Goal: Understand site structure: Understand site structure

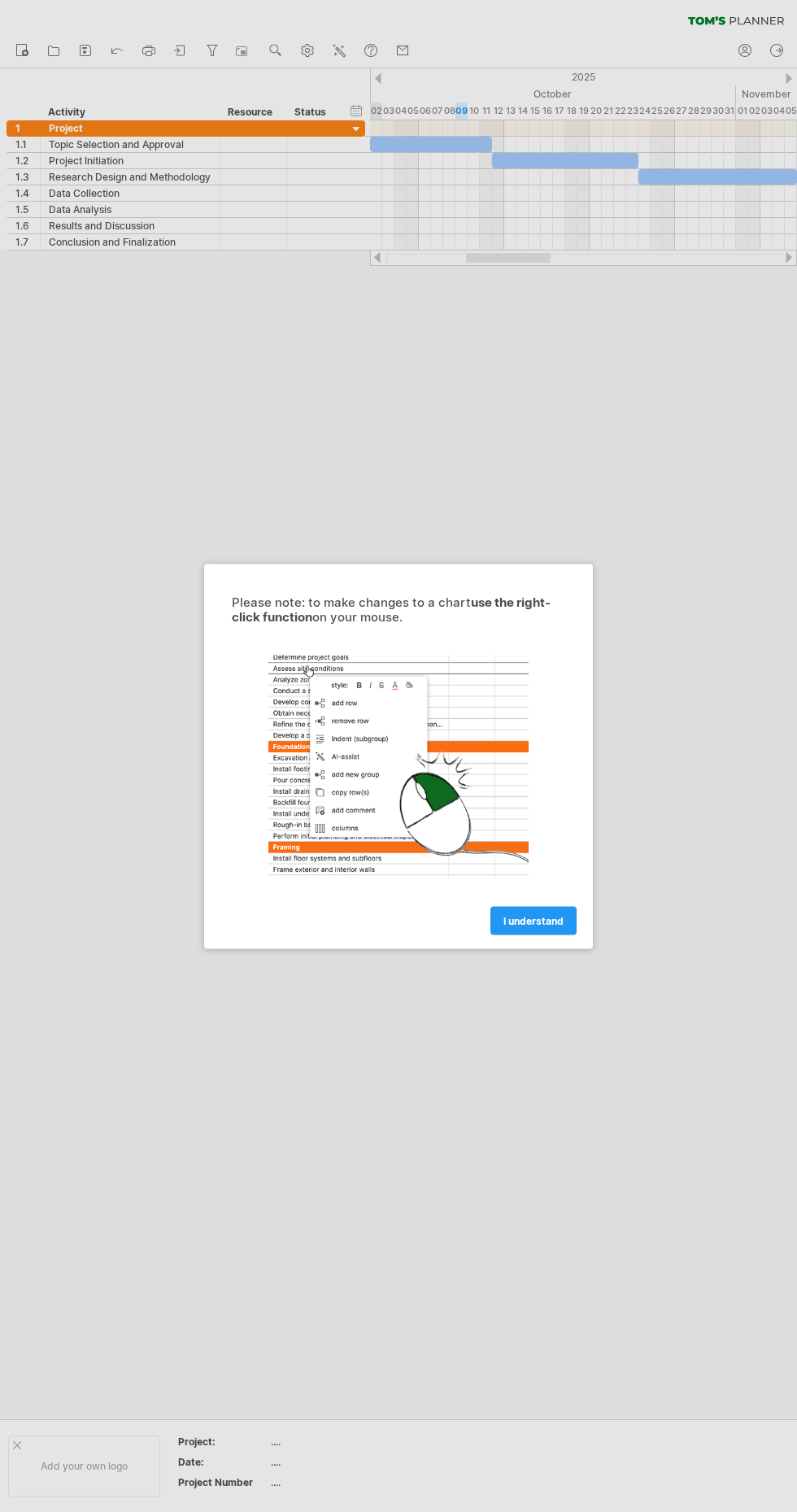
click at [505, 920] on span "I understand" at bounding box center [534, 920] width 60 height 12
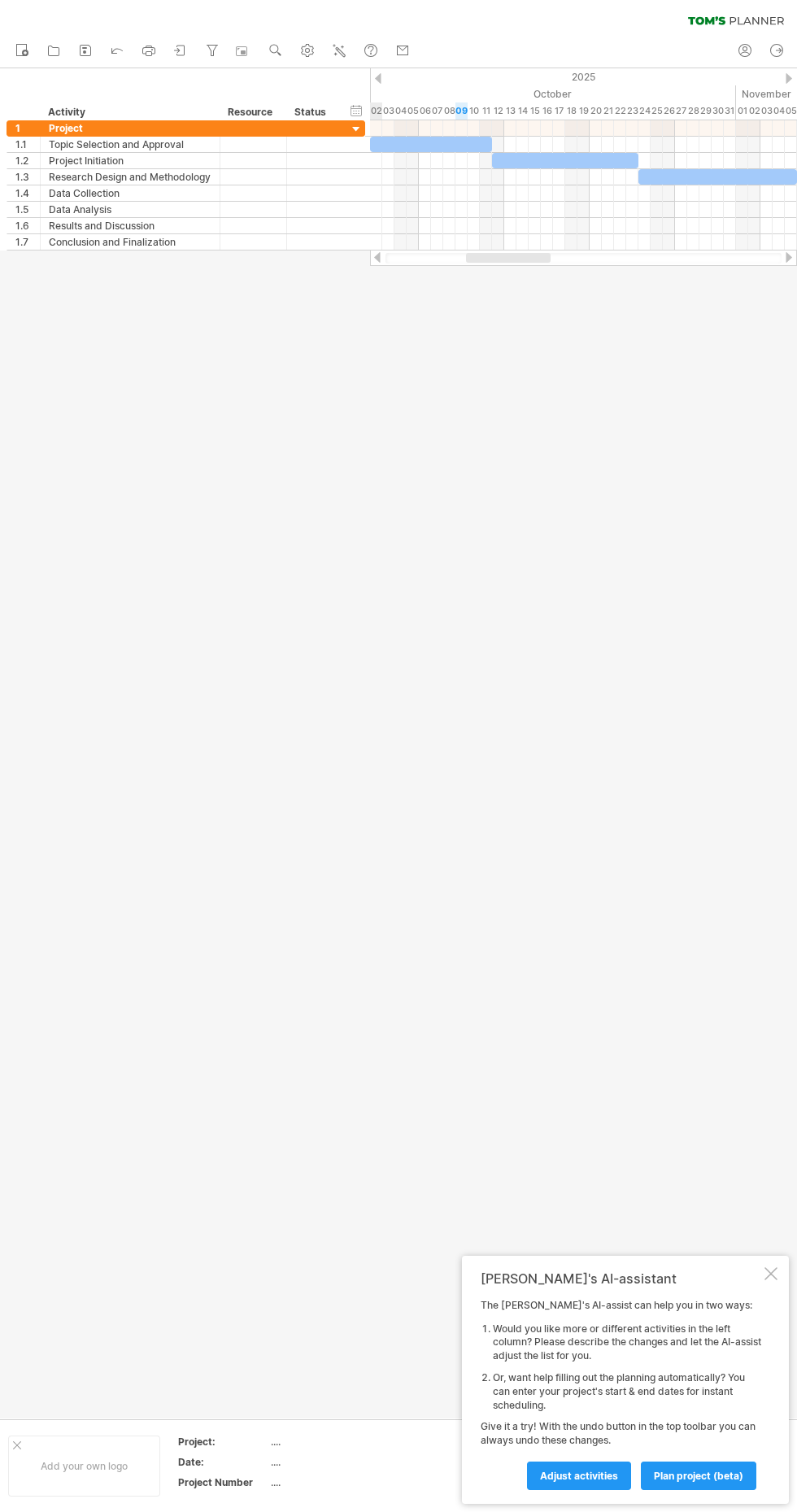
click at [789, 257] on div at bounding box center [789, 257] width 13 height 11
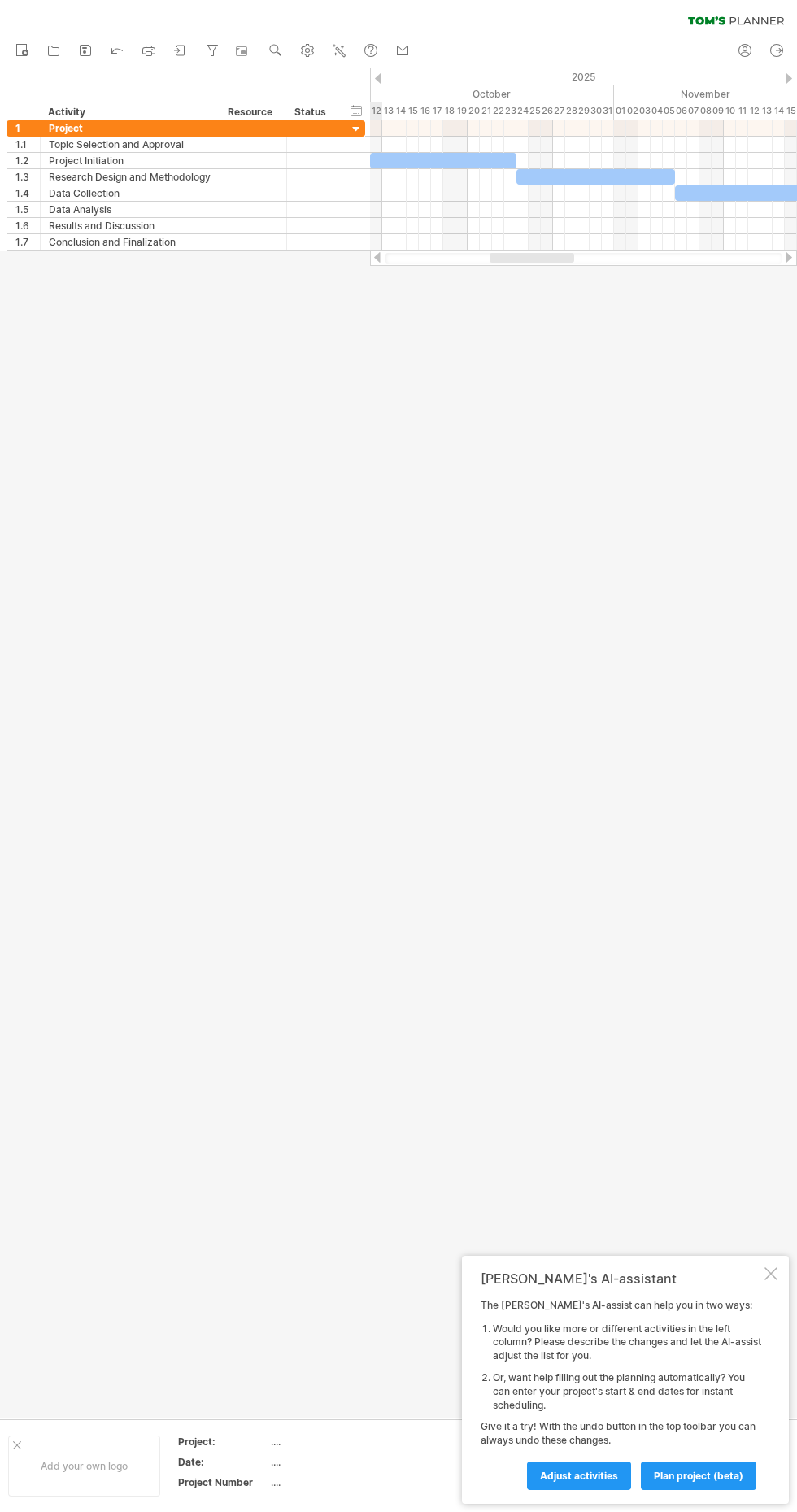
click at [636, 563] on div at bounding box center [398, 744] width 797 height 1350
click at [789, 257] on div at bounding box center [789, 257] width 13 height 11
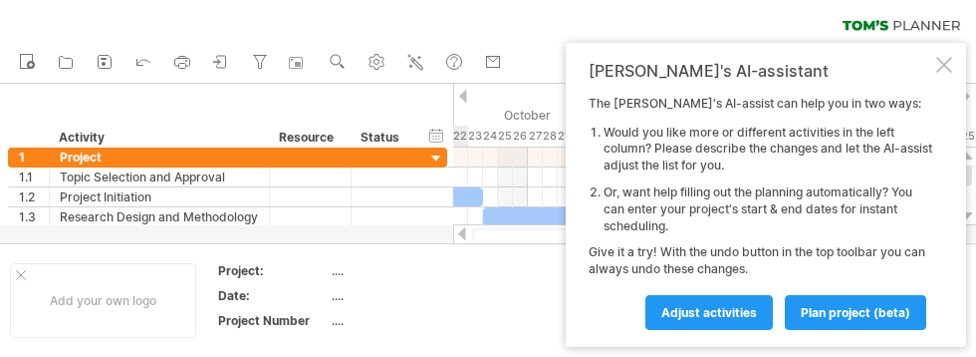
click at [938, 60] on div at bounding box center [944, 65] width 16 height 16
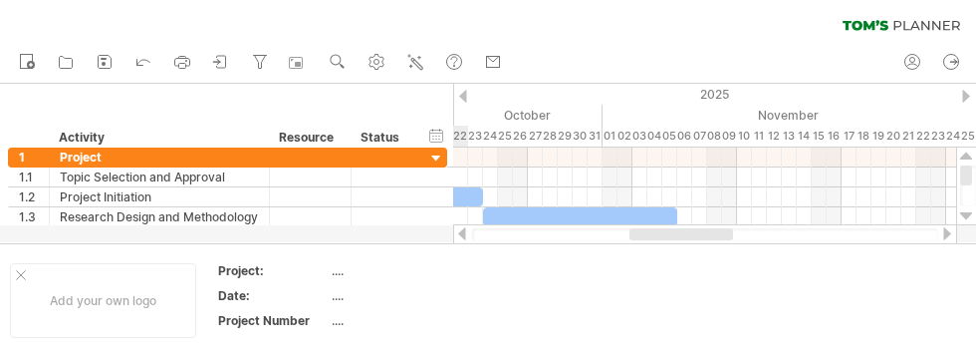
click at [456, 239] on div at bounding box center [462, 233] width 16 height 13
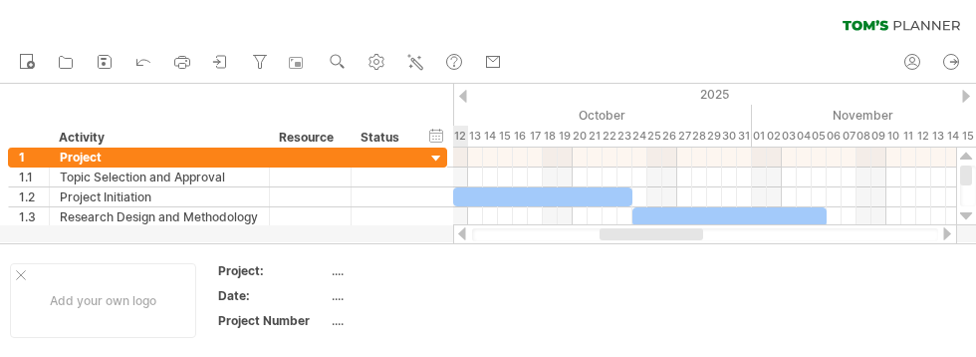
click at [461, 237] on div at bounding box center [462, 233] width 16 height 13
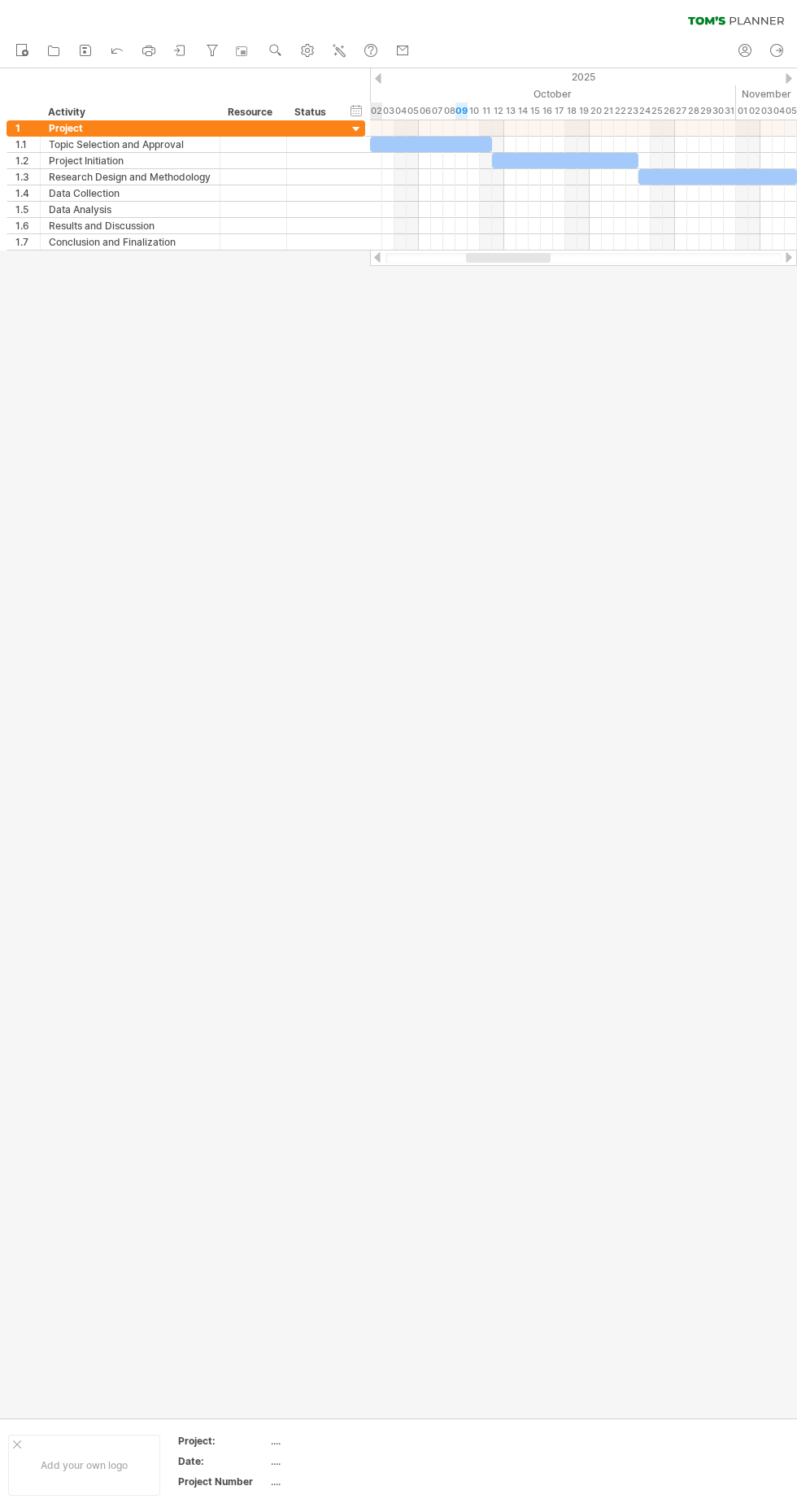
click at [375, 258] on div at bounding box center [377, 257] width 13 height 11
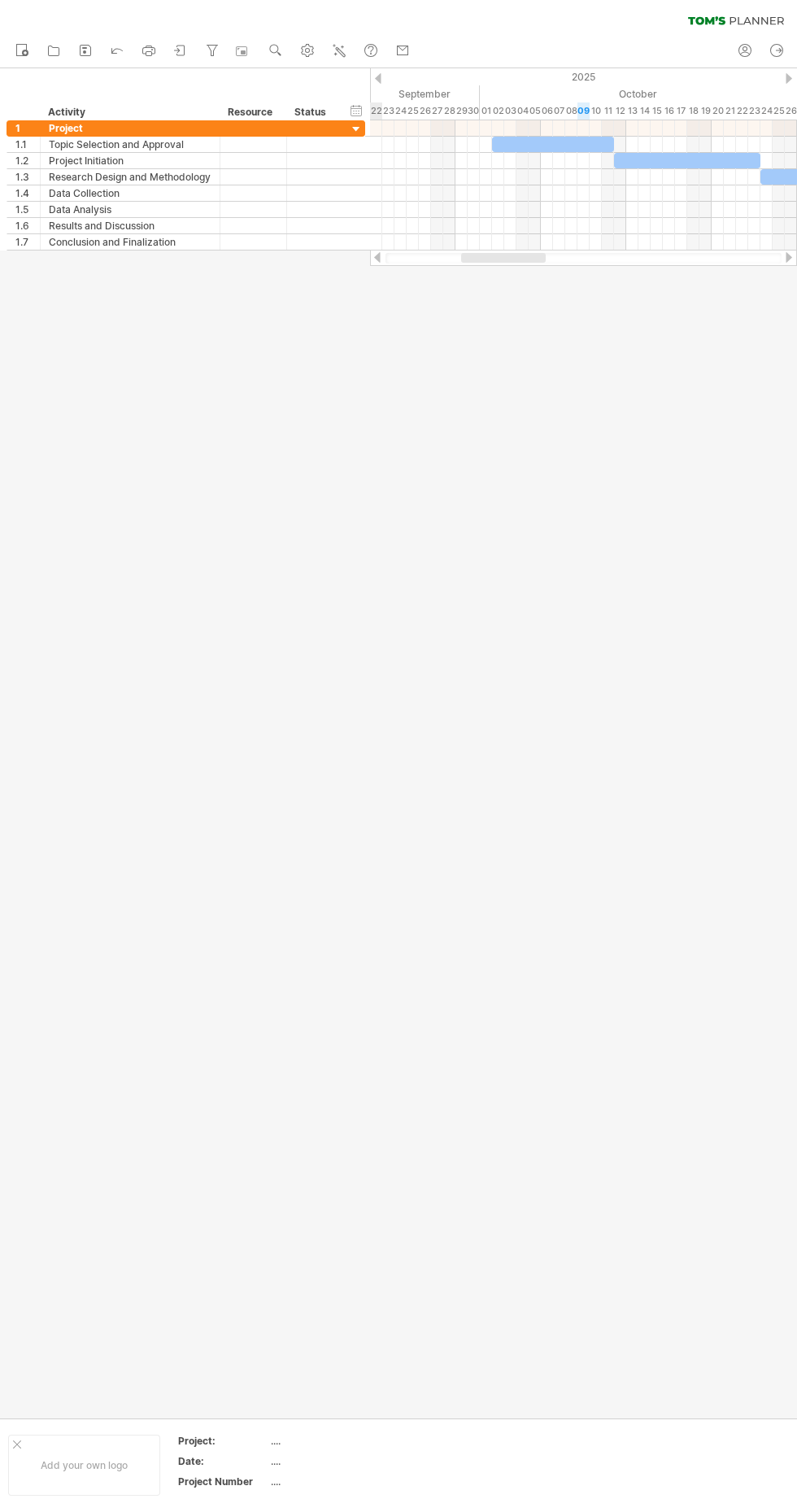
click at [789, 257] on div at bounding box center [789, 257] width 13 height 11
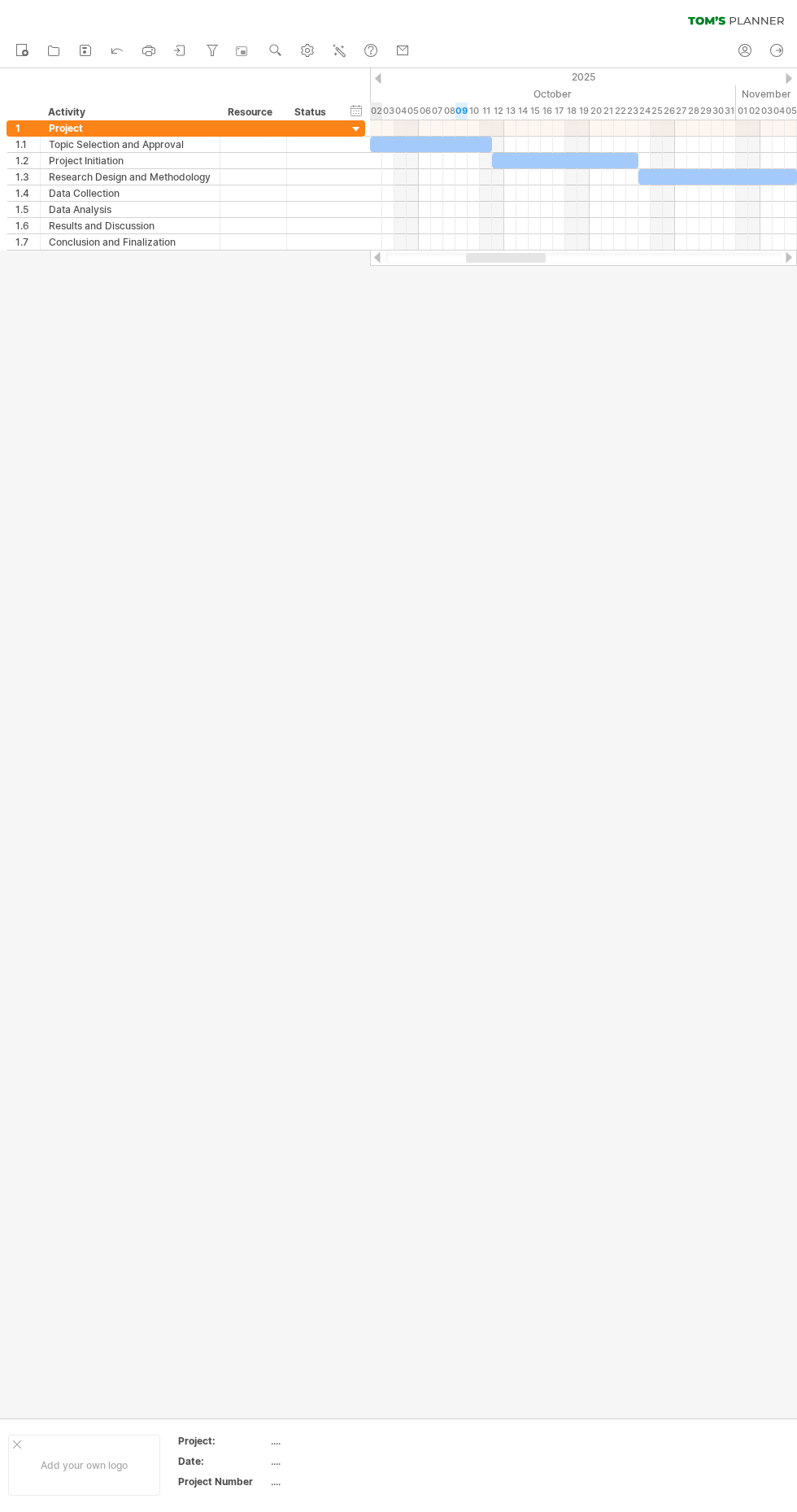
click at [795, 256] on div at bounding box center [789, 257] width 13 height 11
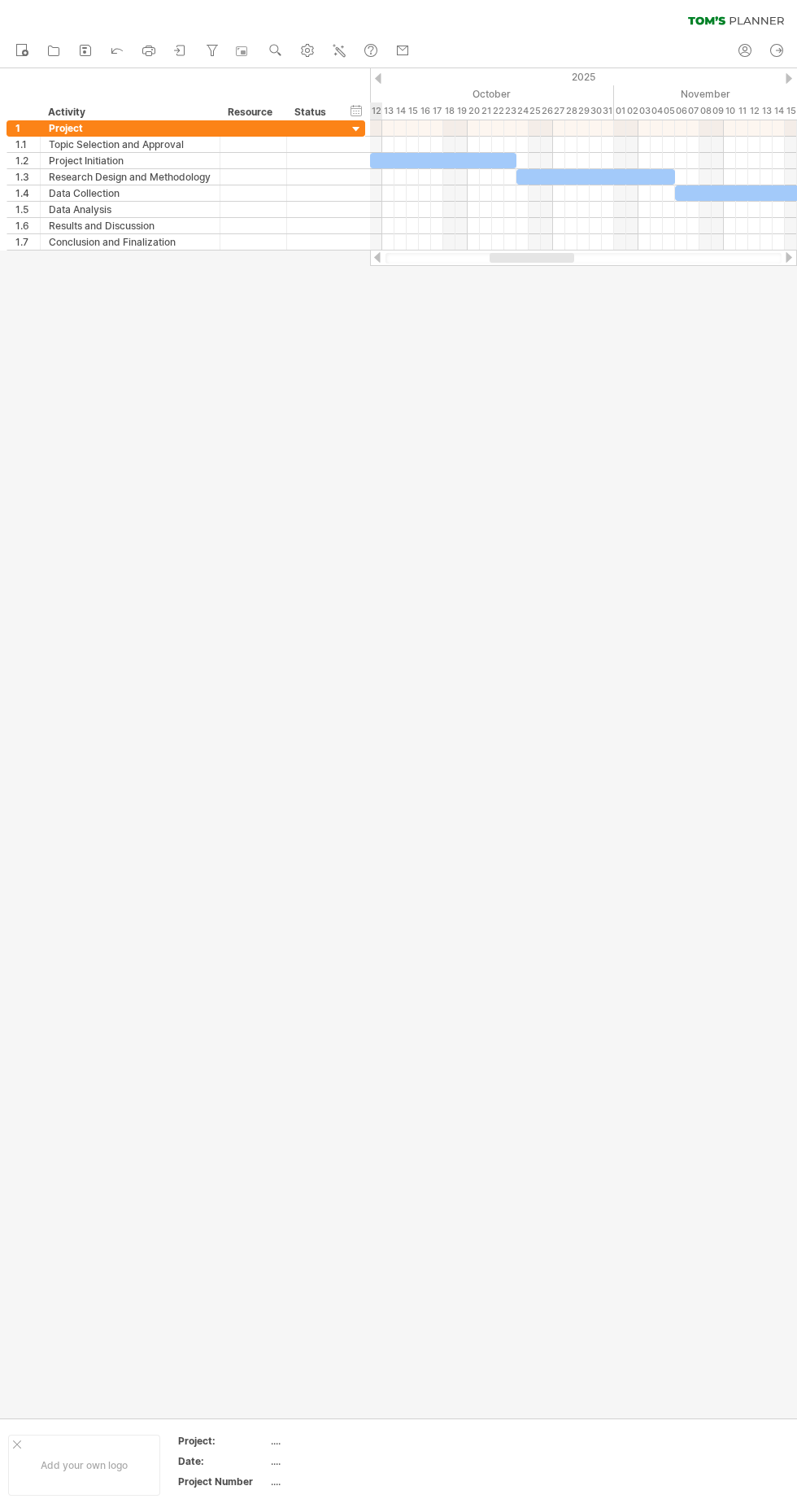
click at [790, 257] on div at bounding box center [789, 257] width 13 height 11
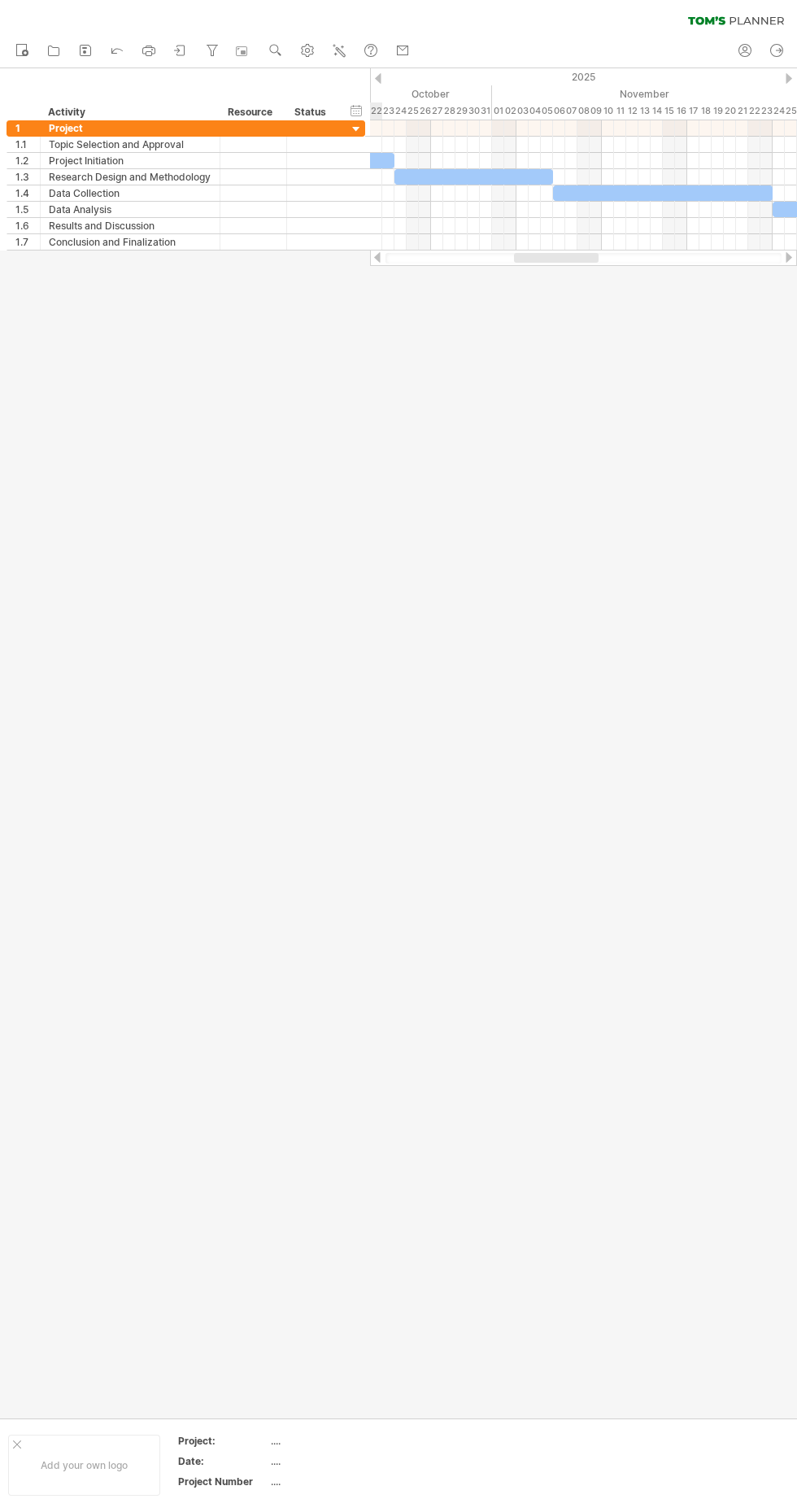
click at [795, 253] on div at bounding box center [789, 257] width 13 height 11
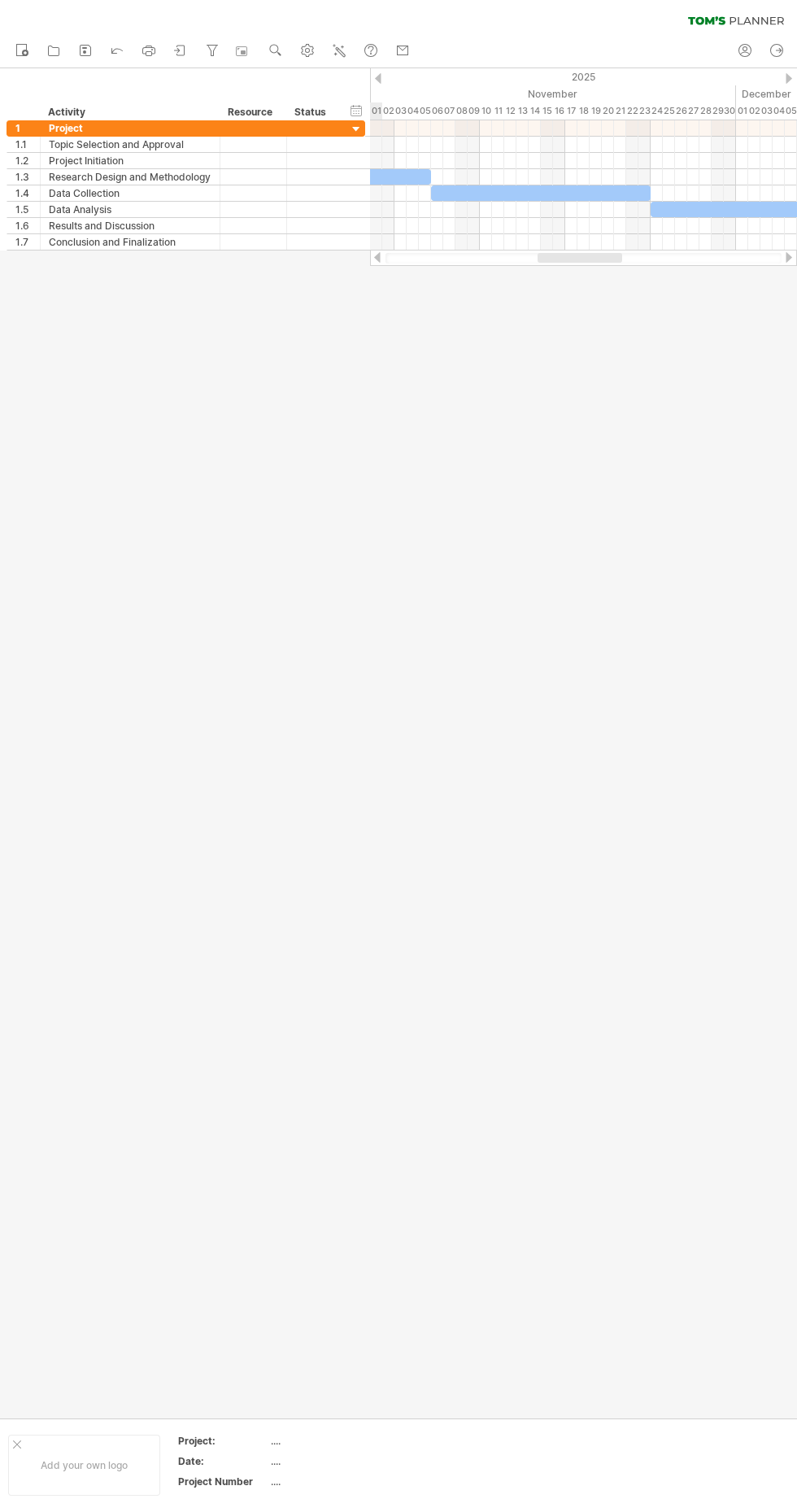
click at [789, 257] on div at bounding box center [789, 257] width 13 height 11
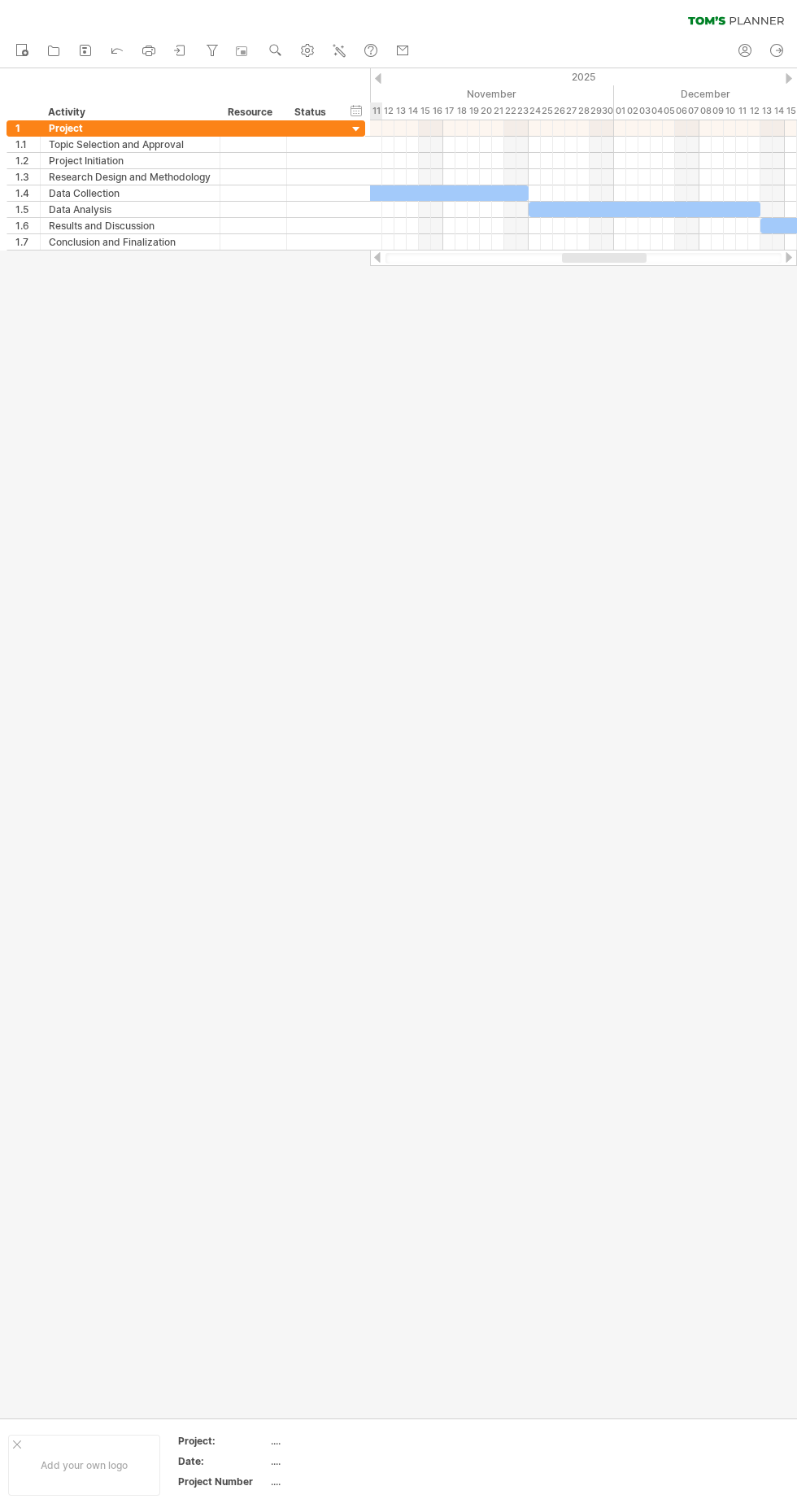
click at [789, 257] on div at bounding box center [789, 257] width 13 height 11
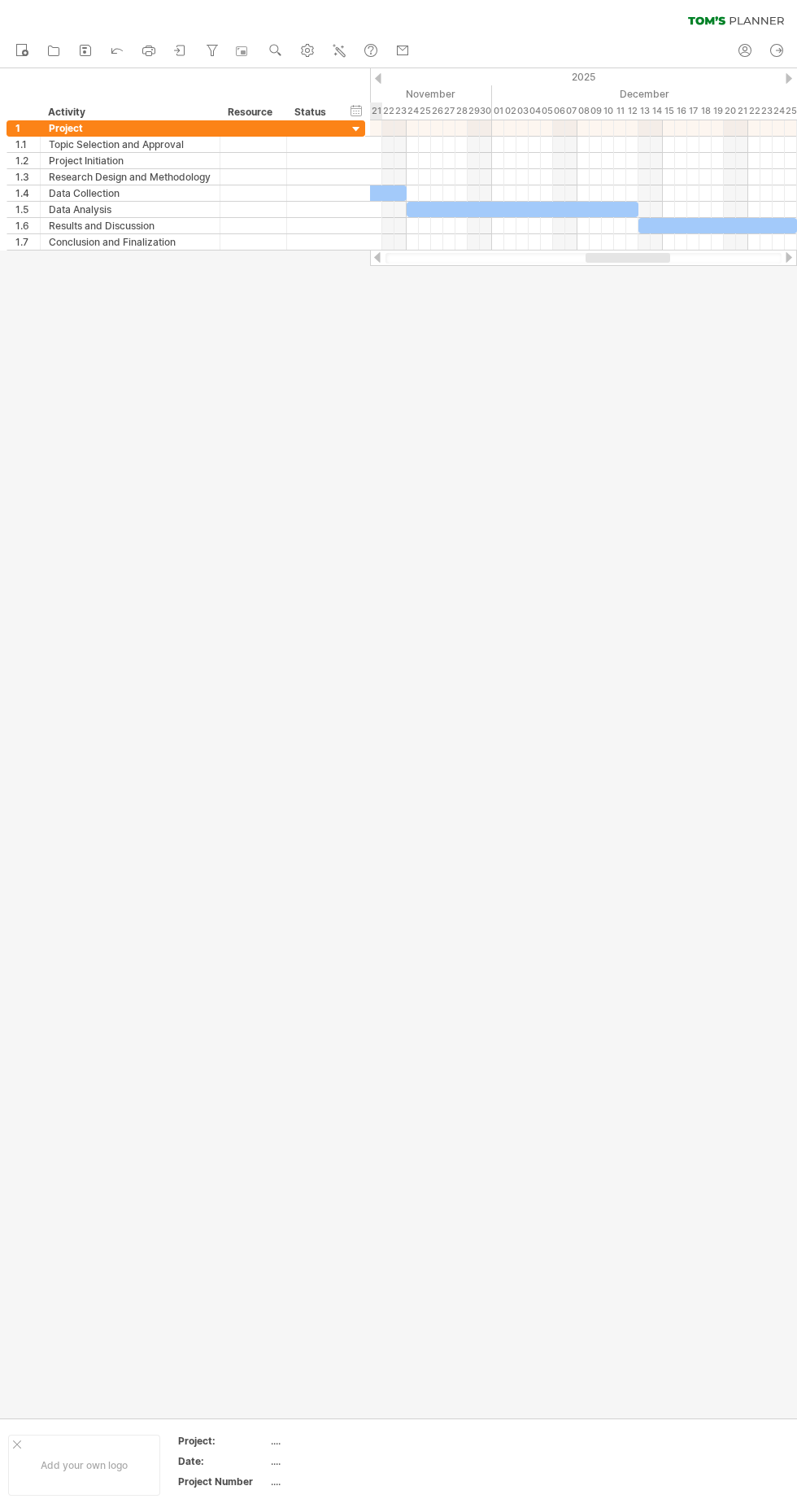
click at [789, 257] on div at bounding box center [789, 257] width 13 height 11
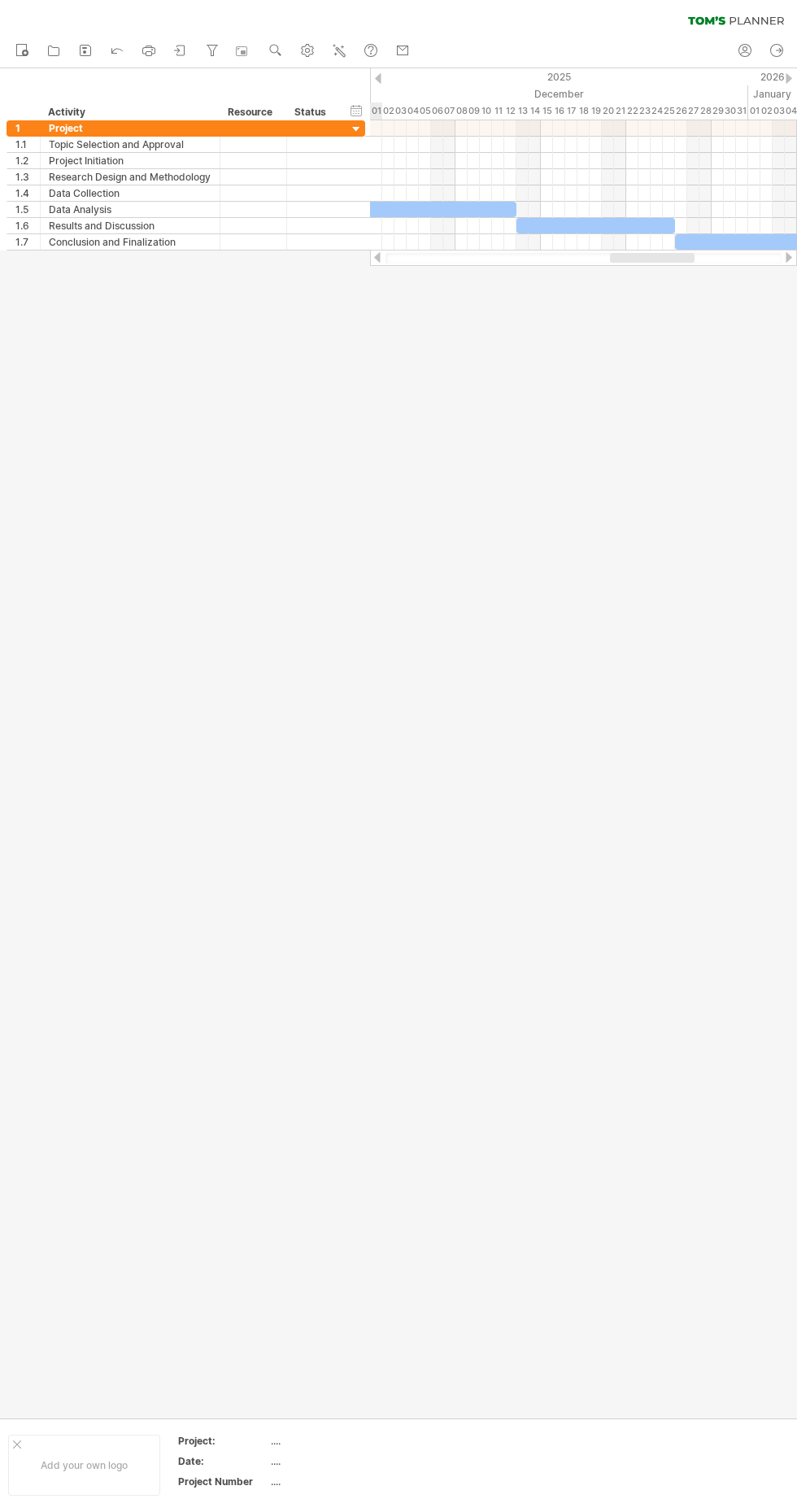
click at [276, 753] on div at bounding box center [398, 744] width 797 height 1350
